Goal: Information Seeking & Learning: Learn about a topic

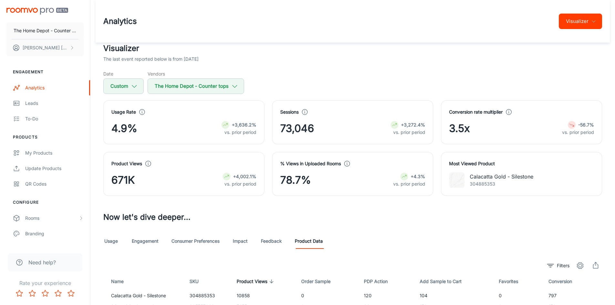
scroll to position [136, 0]
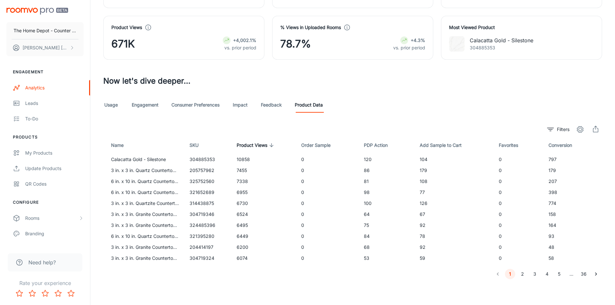
click at [141, 107] on link "Engagement" at bounding box center [145, 104] width 27 height 15
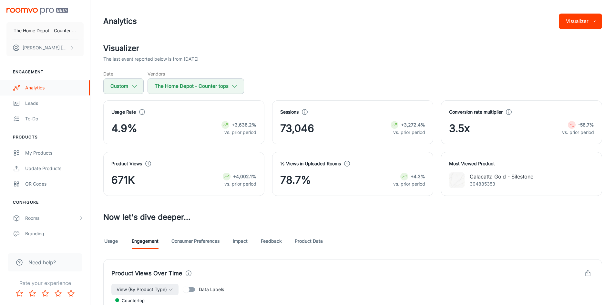
click at [37, 89] on div "Analytics" at bounding box center [54, 87] width 58 height 7
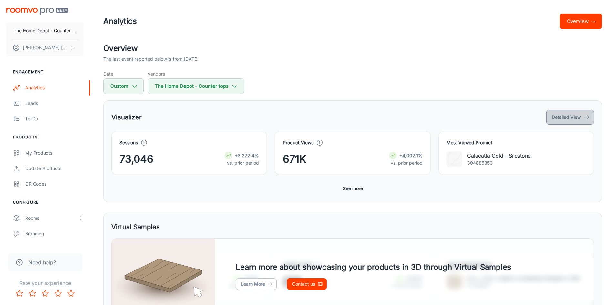
click at [573, 114] on button "Detailed View" at bounding box center [570, 117] width 48 height 15
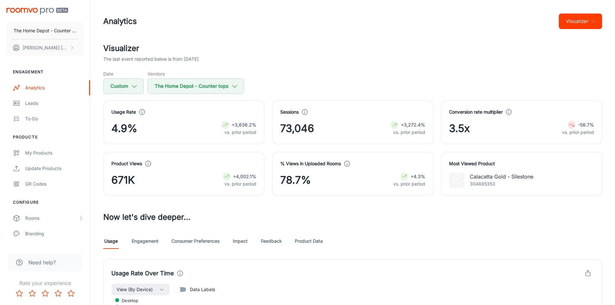
click at [151, 240] on link "Engagement" at bounding box center [145, 240] width 27 height 15
click at [132, 88] on icon "button" at bounding box center [134, 86] width 7 height 7
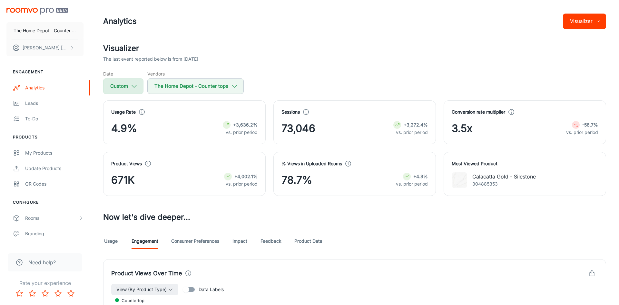
select select "6"
select select "2024"
select select "6"
select select "2025"
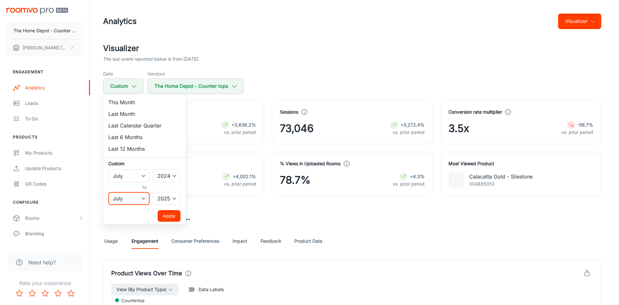
click at [147, 199] on select "January February March April May June July August September October November De…" at bounding box center [128, 198] width 41 height 13
select select "7"
click at [108, 192] on select "January February March April May June July August September October November De…" at bounding box center [128, 198] width 41 height 13
click at [164, 213] on button "Apply" at bounding box center [169, 216] width 23 height 12
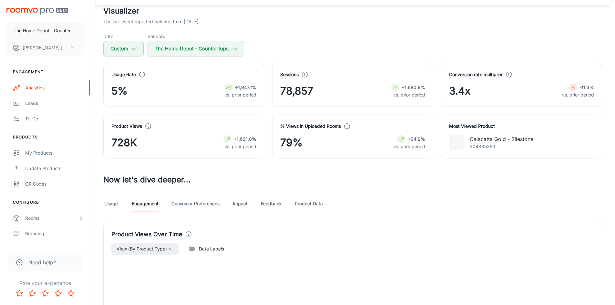
scroll to position [97, 0]
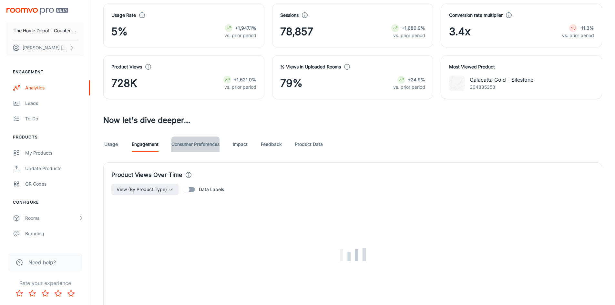
click at [194, 144] on link "Consumer Preferences" at bounding box center [195, 143] width 48 height 15
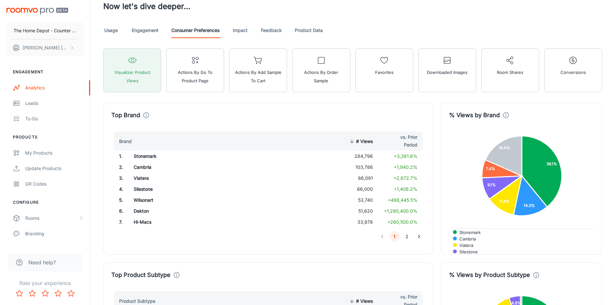
scroll to position [163, 0]
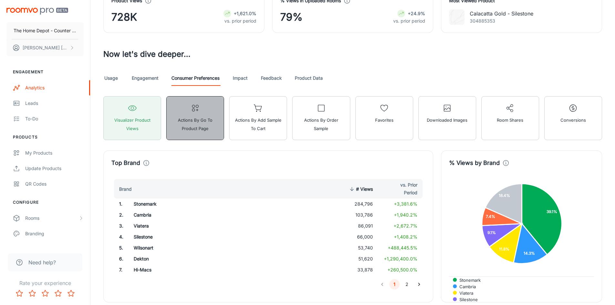
click at [209, 128] on span "Actions by Go To Product Page" at bounding box center [194, 124] width 49 height 17
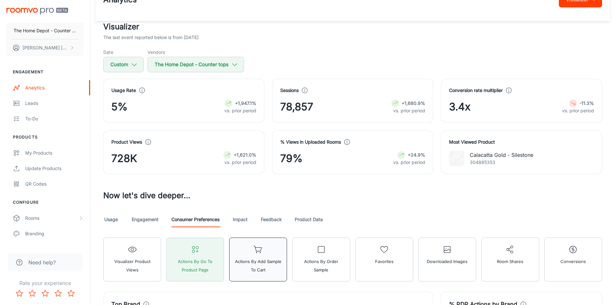
scroll to position [32, 0]
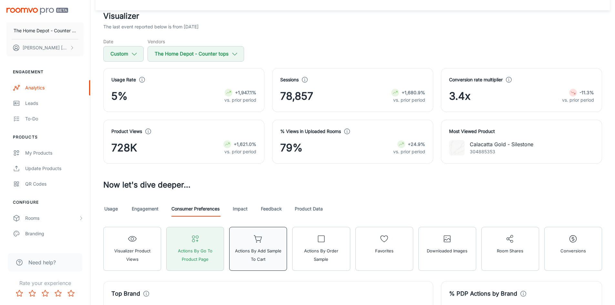
click at [261, 255] on span "Actions by Add Sample to Cart" at bounding box center [257, 254] width 49 height 17
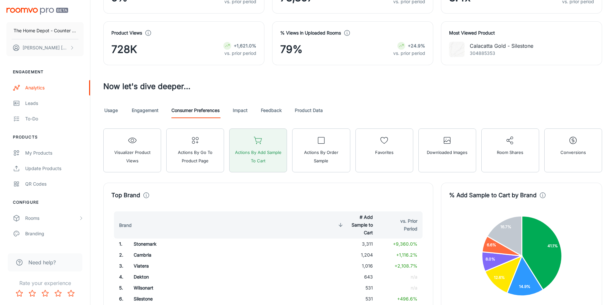
scroll to position [0, 0]
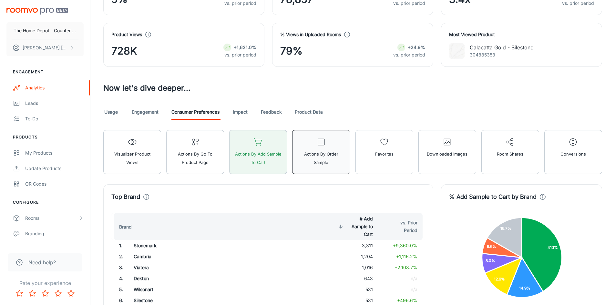
click at [327, 147] on button "Actions by Order Sample" at bounding box center [321, 152] width 58 height 44
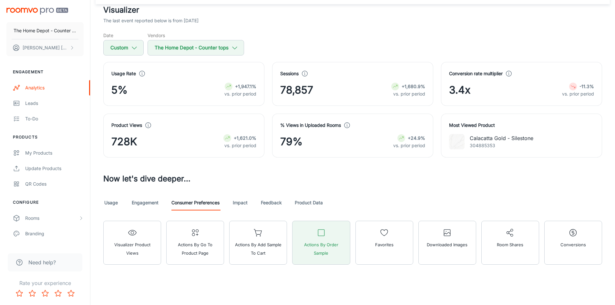
scroll to position [42, 0]
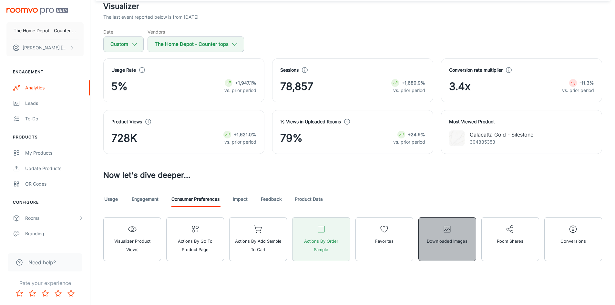
click at [439, 237] on span "Downloaded Images" at bounding box center [447, 241] width 41 height 8
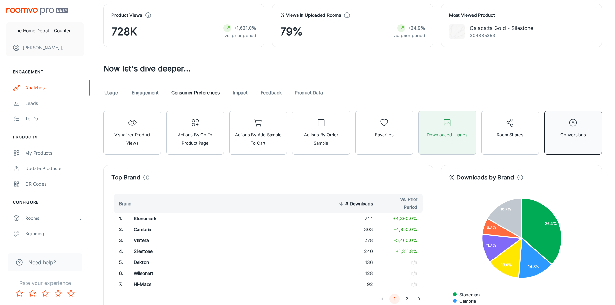
scroll to position [139, 0]
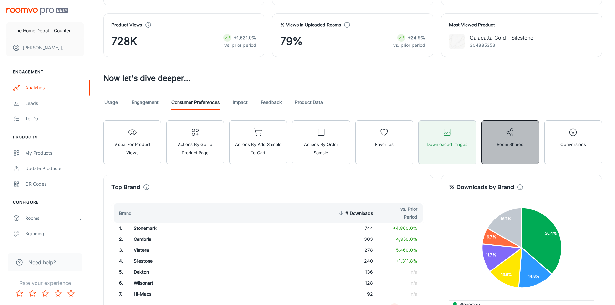
click at [527, 145] on button "Room Shares" at bounding box center [510, 142] width 58 height 44
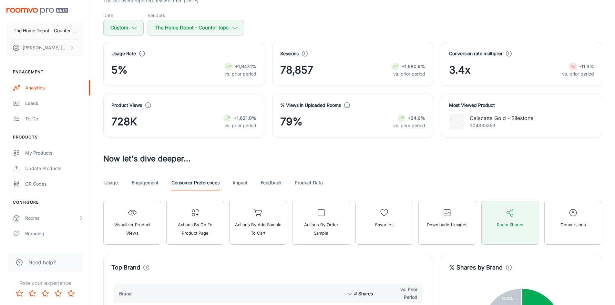
scroll to position [42, 0]
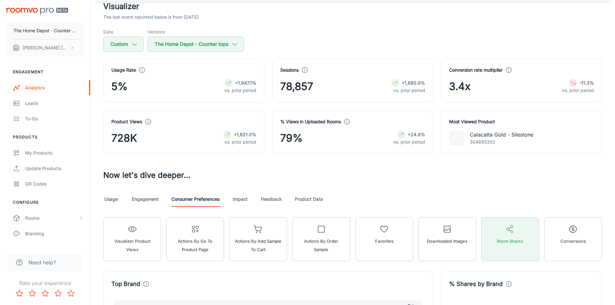
click at [304, 198] on link "Product Data" at bounding box center [309, 198] width 28 height 15
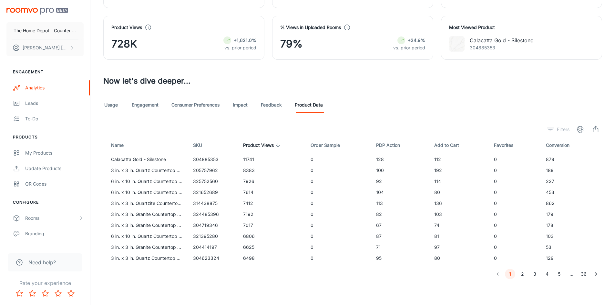
scroll to position [136, 0]
